Goal: Task Accomplishment & Management: Check status

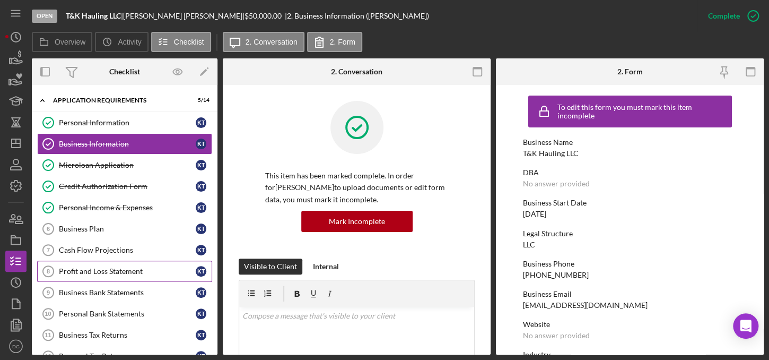
scroll to position [7, 0]
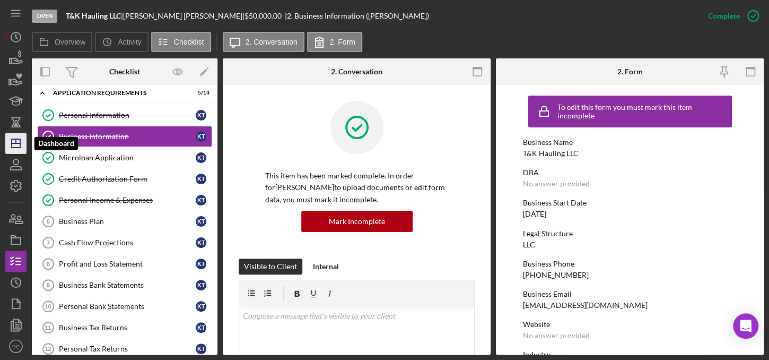
click at [19, 143] on line "button" at bounding box center [16, 143] width 8 height 0
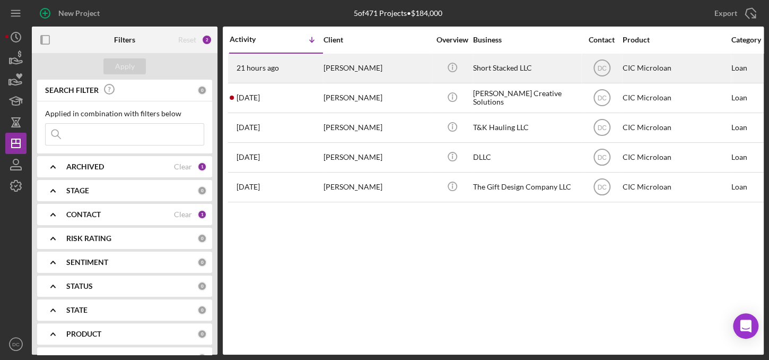
click at [317, 74] on div "21 hours ago [PERSON_NAME]" at bounding box center [276, 68] width 93 height 28
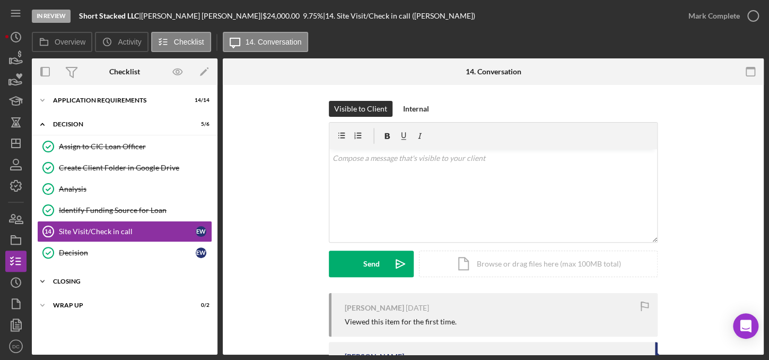
click at [104, 271] on div "Icon/Expander CLOSING 4 / 11" at bounding box center [125, 281] width 186 height 21
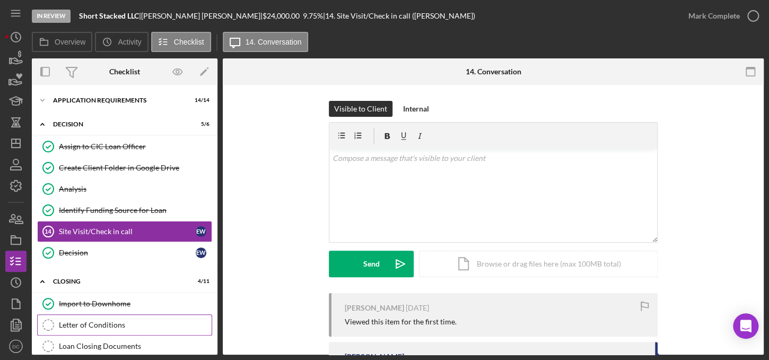
click at [94, 321] on div "Letter of Conditions" at bounding box center [135, 325] width 153 height 8
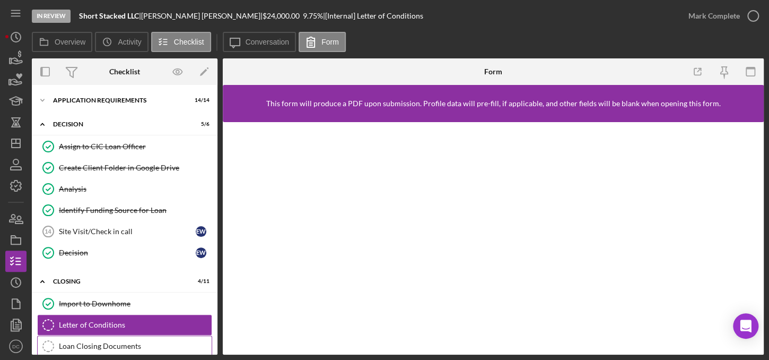
click at [136, 337] on link "Loan Closing Documents Loan Closing Documents" at bounding box center [124, 345] width 175 height 21
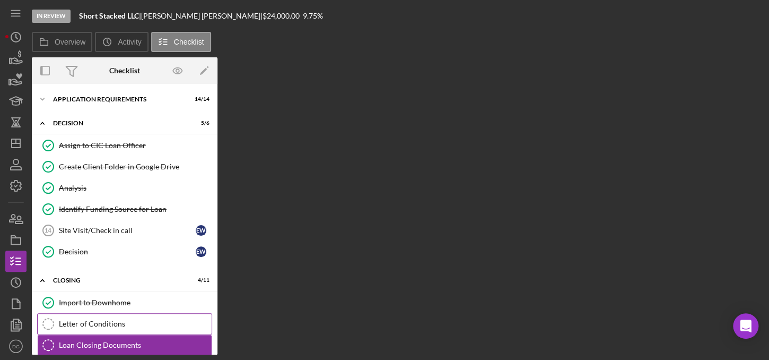
click at [130, 320] on div "Letter of Conditions" at bounding box center [135, 323] width 153 height 8
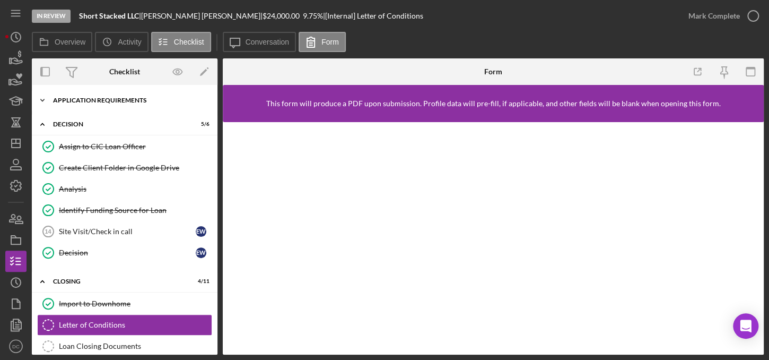
click at [83, 104] on div "Icon/Expander APPLICATION REQUIREMENTS 14 / 14" at bounding box center [125, 100] width 186 height 21
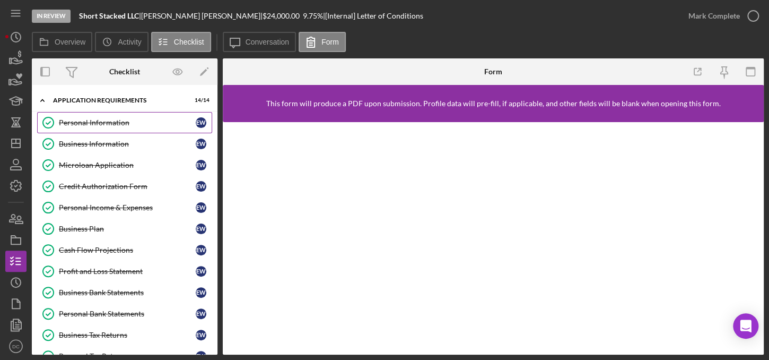
click at [93, 123] on div "Personal Information" at bounding box center [127, 122] width 137 height 8
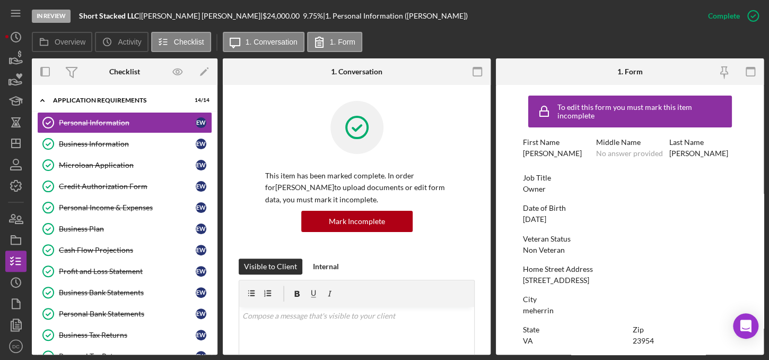
drag, startPoint x: 590, startPoint y: 278, endPoint x: 522, endPoint y: 276, distance: 68.5
click at [522, 276] on form "To edit this form you must mark this item incomplete First Name [PERSON_NAME] M…" at bounding box center [630, 220] width 268 height 270
copy div "[STREET_ADDRESS]"
